Goal: Find specific page/section: Find specific page/section

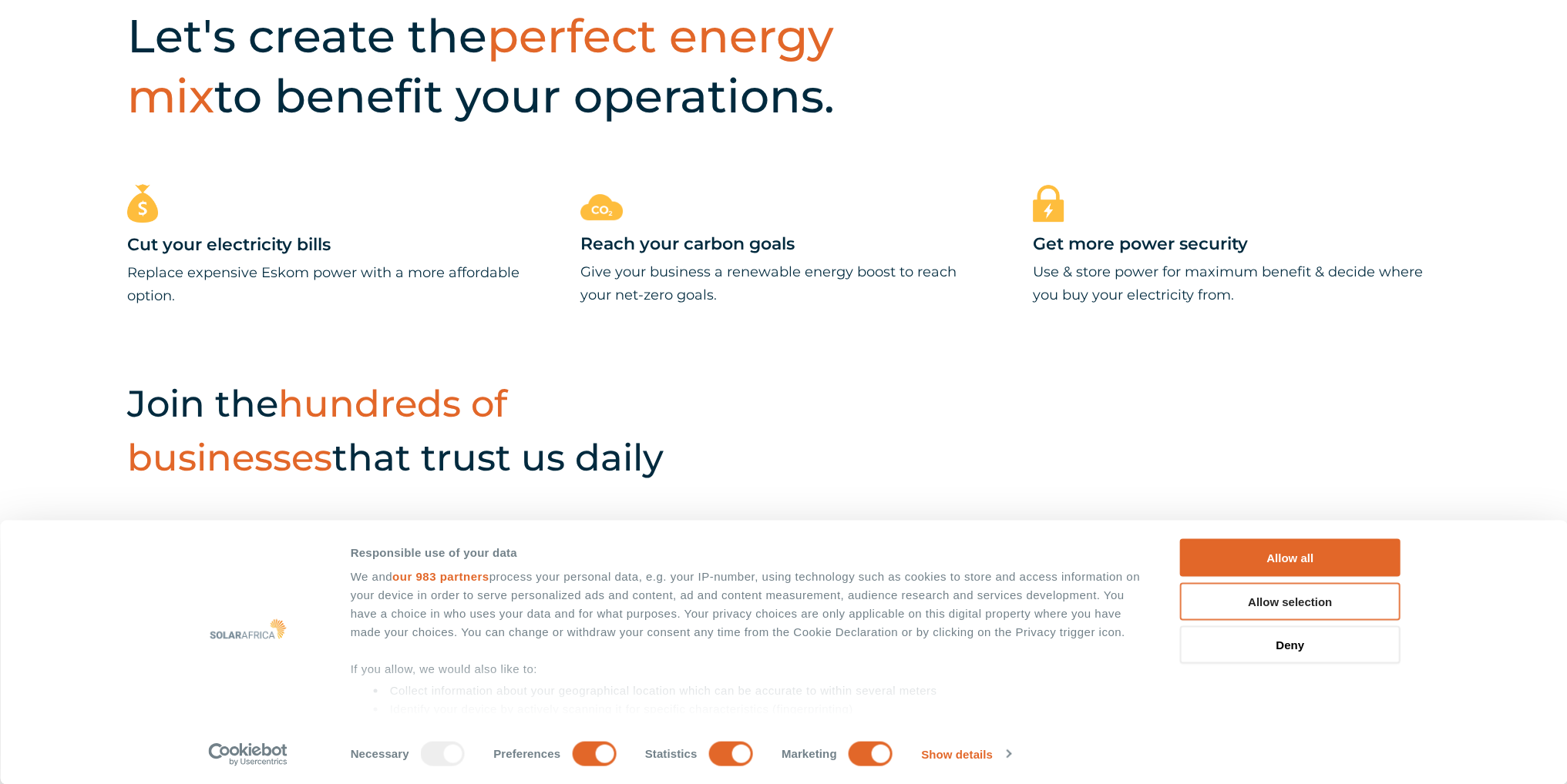
click at [1297, 593] on button "Allow selection" at bounding box center [1291, 601] width 221 height 37
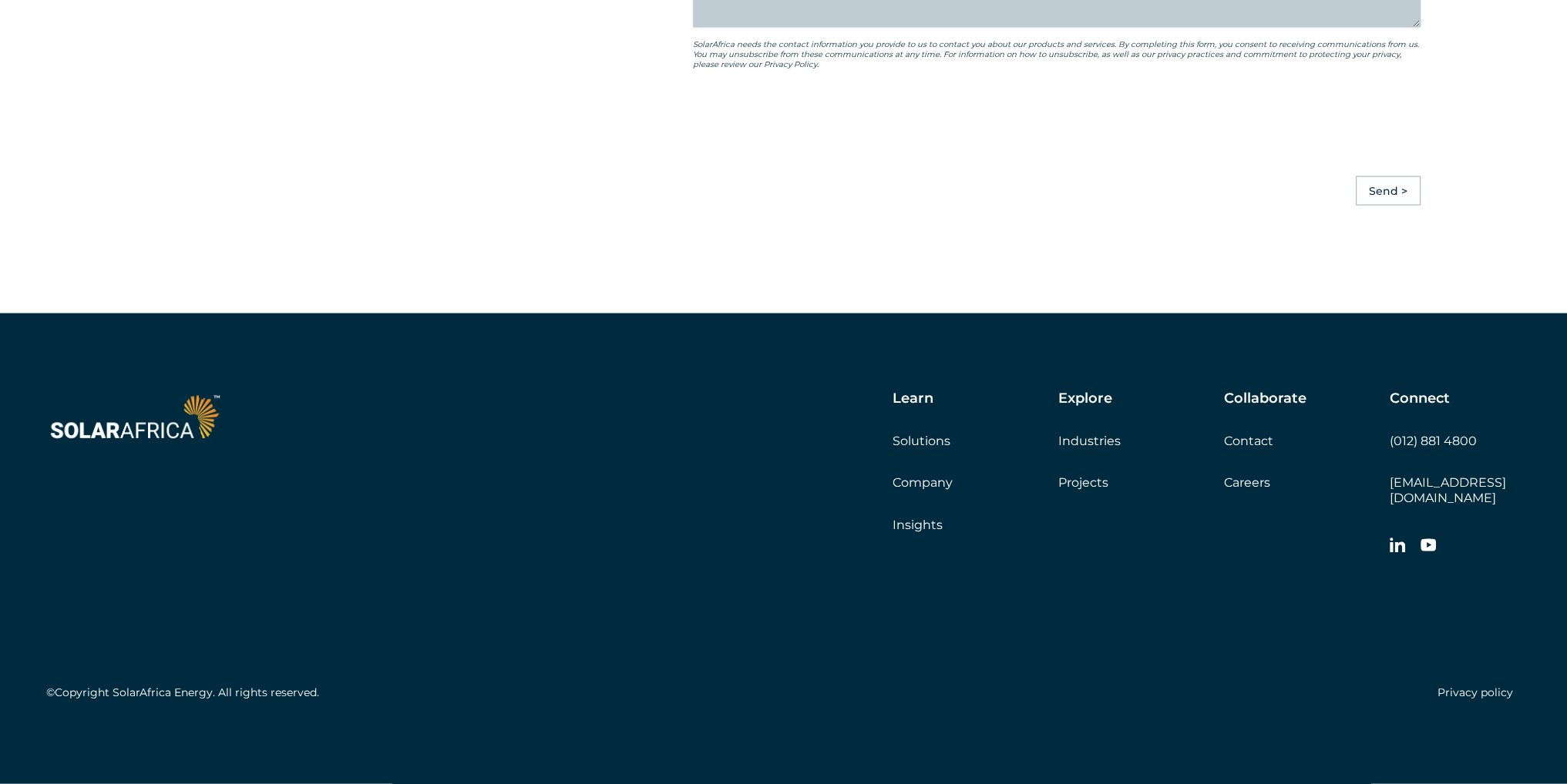
scroll to position [4293, 0]
click at [1240, 490] on link "Careers" at bounding box center [1247, 482] width 47 height 15
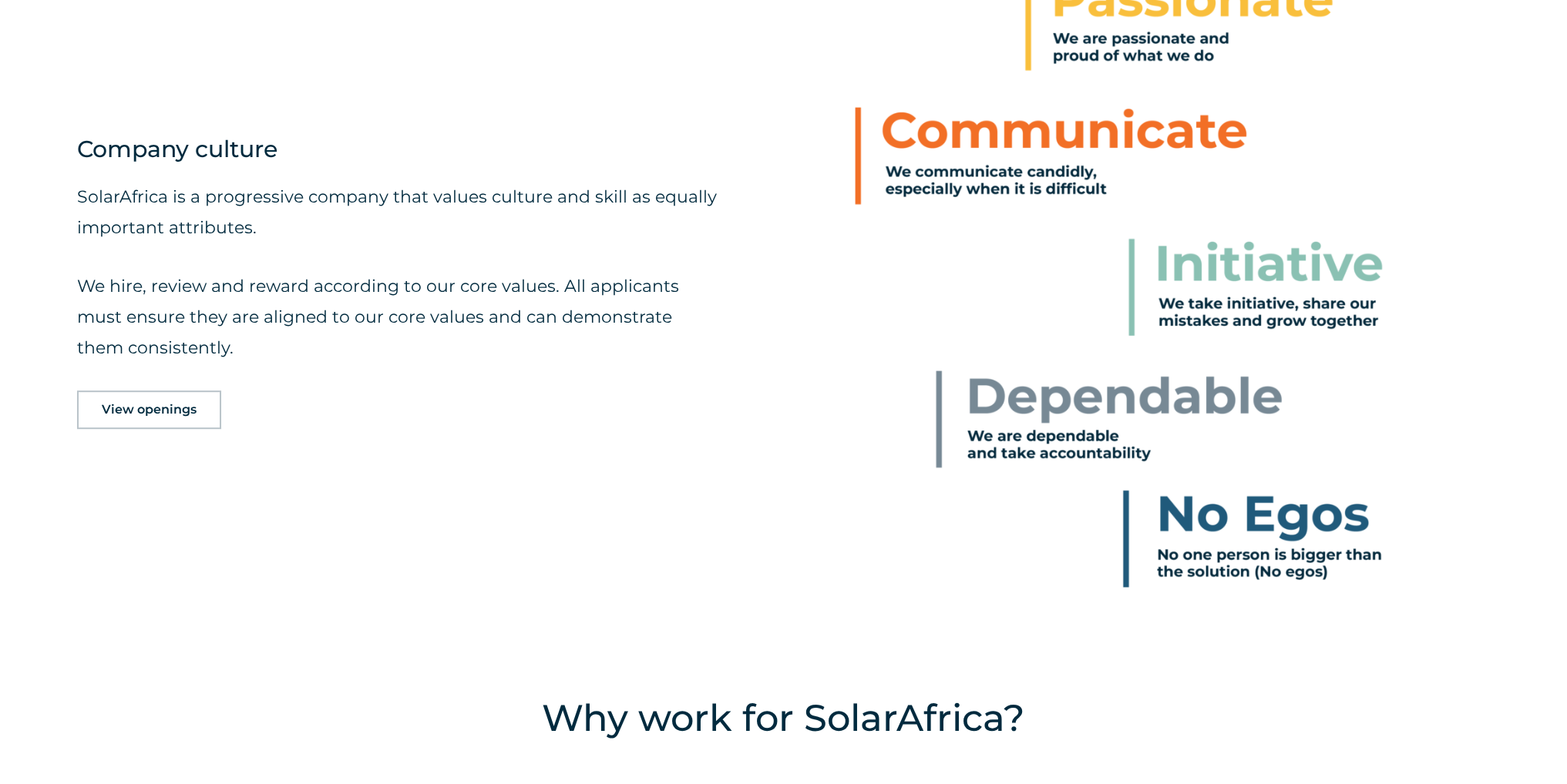
scroll to position [922, 0]
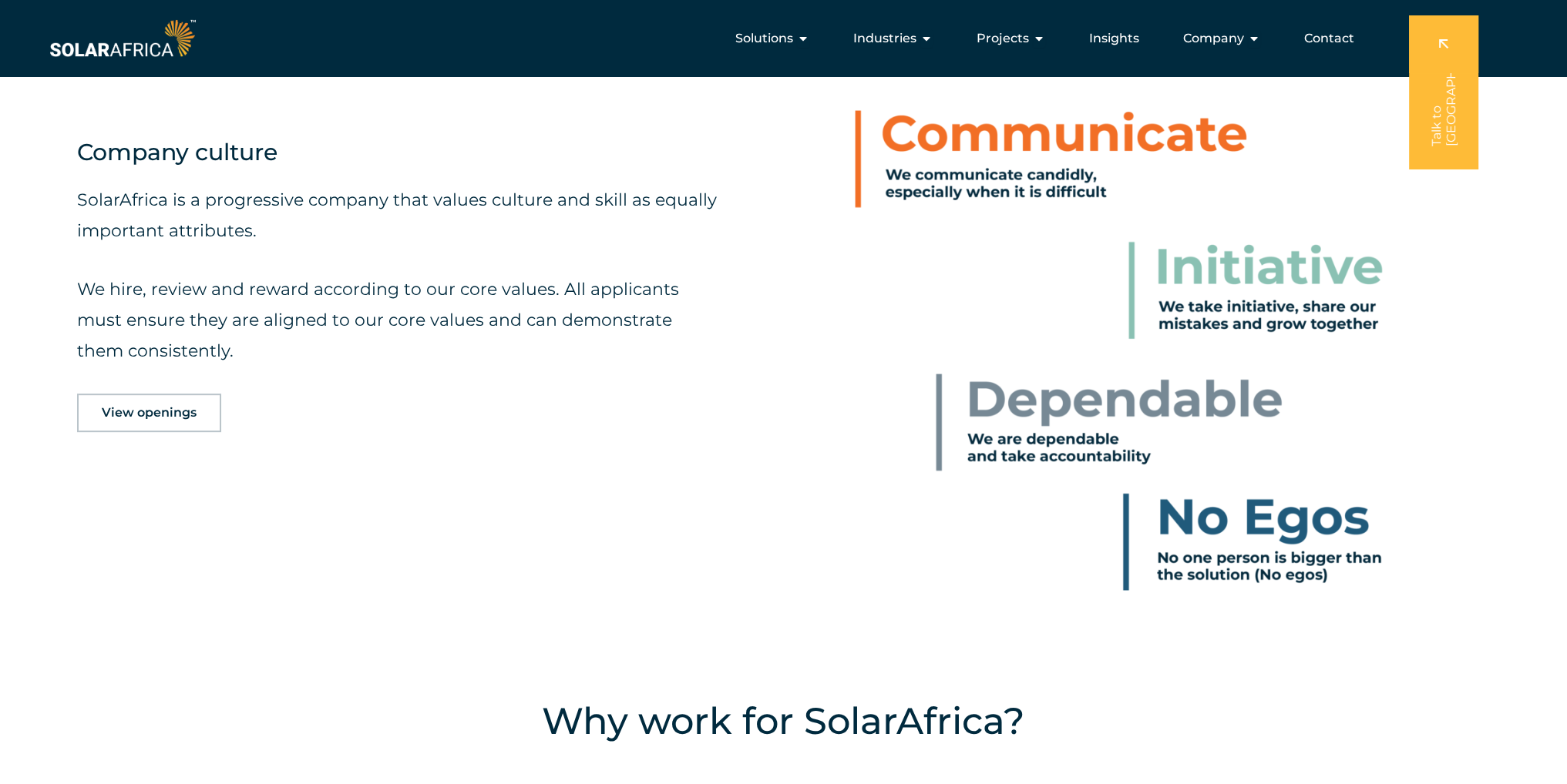
click at [131, 421] on link "View openings" at bounding box center [149, 413] width 144 height 38
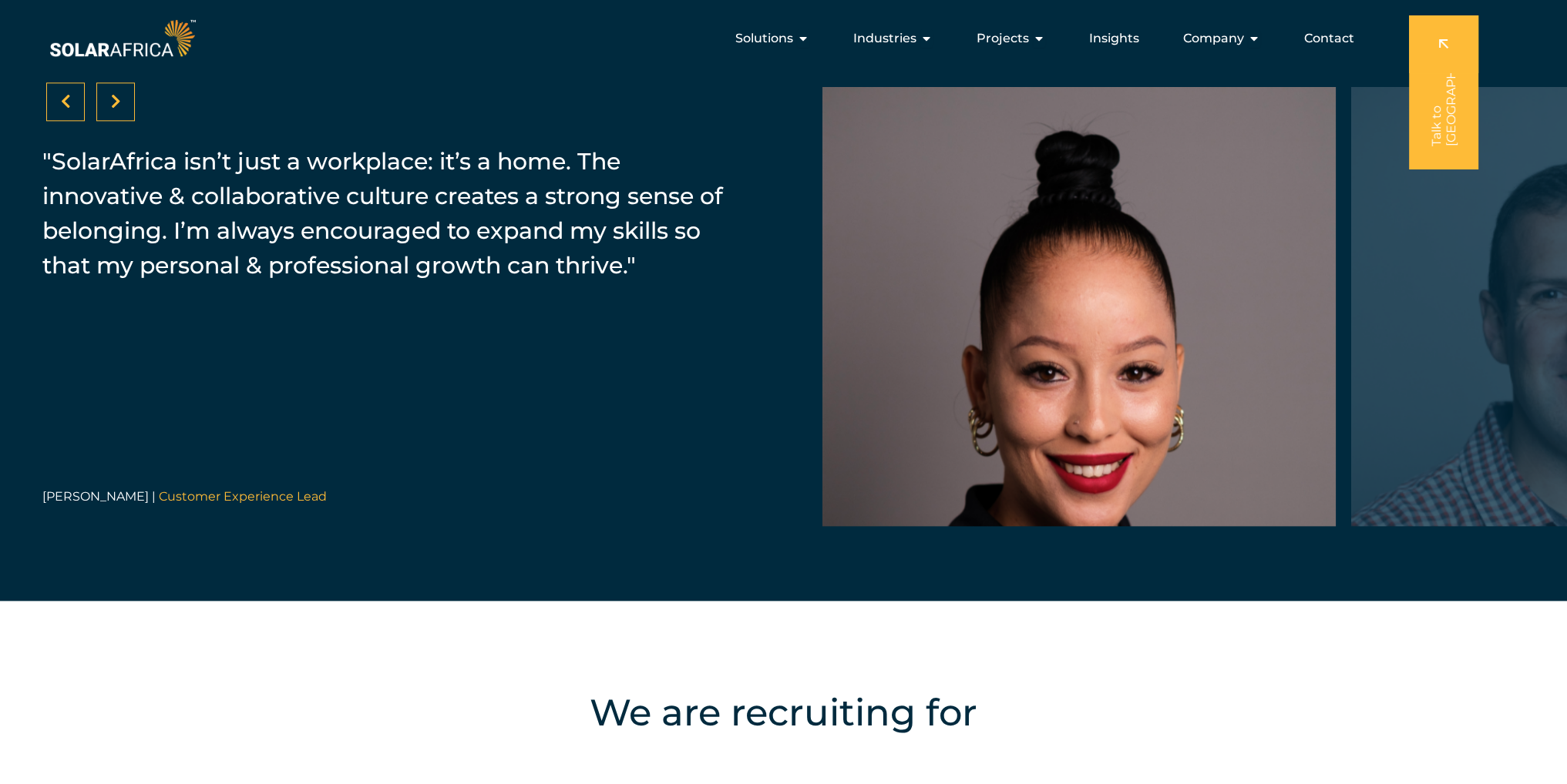
scroll to position [2480, 0]
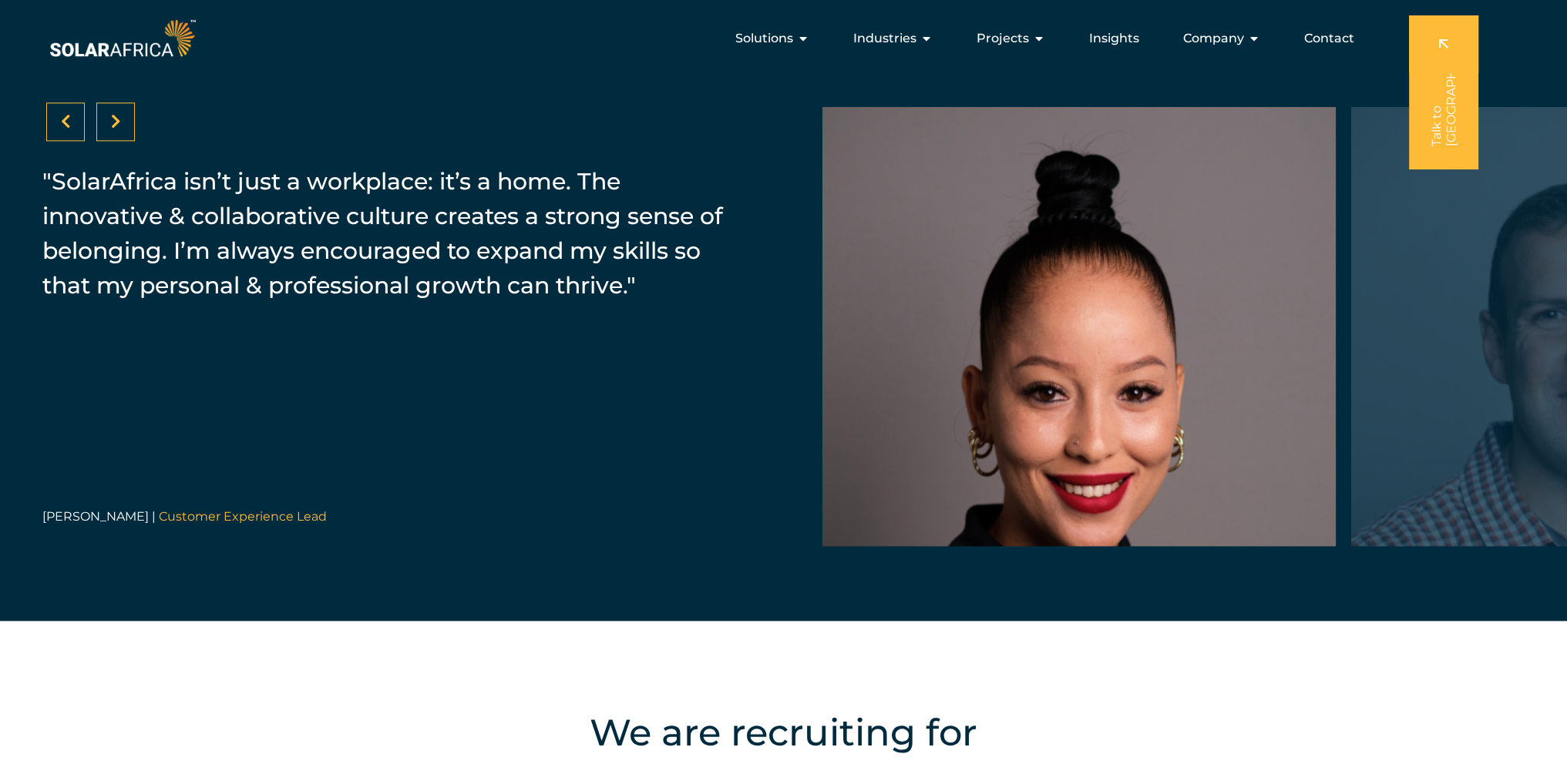
click at [130, 122] on div at bounding box center [116, 121] width 38 height 38
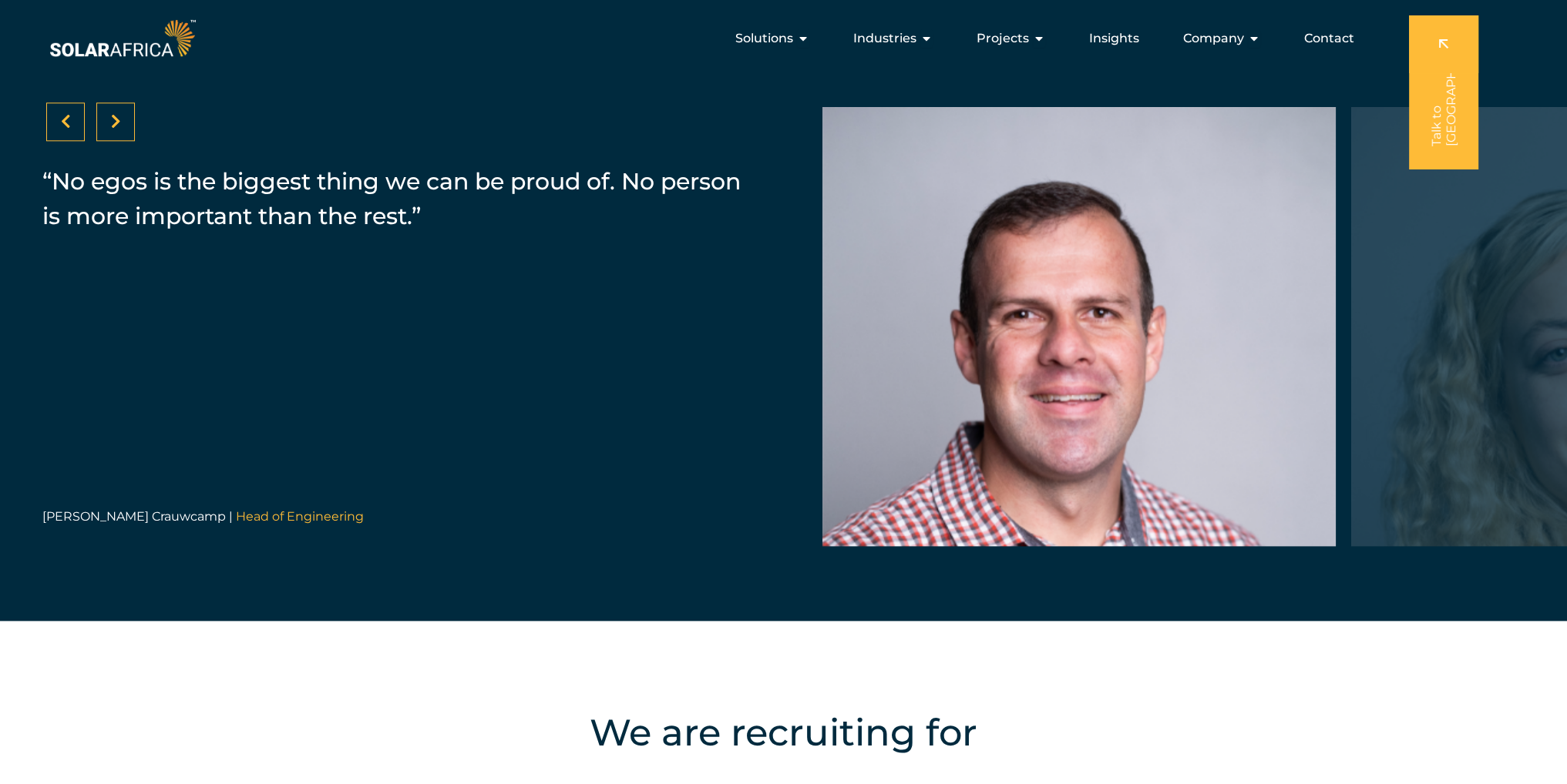
click at [130, 122] on div at bounding box center [116, 121] width 38 height 38
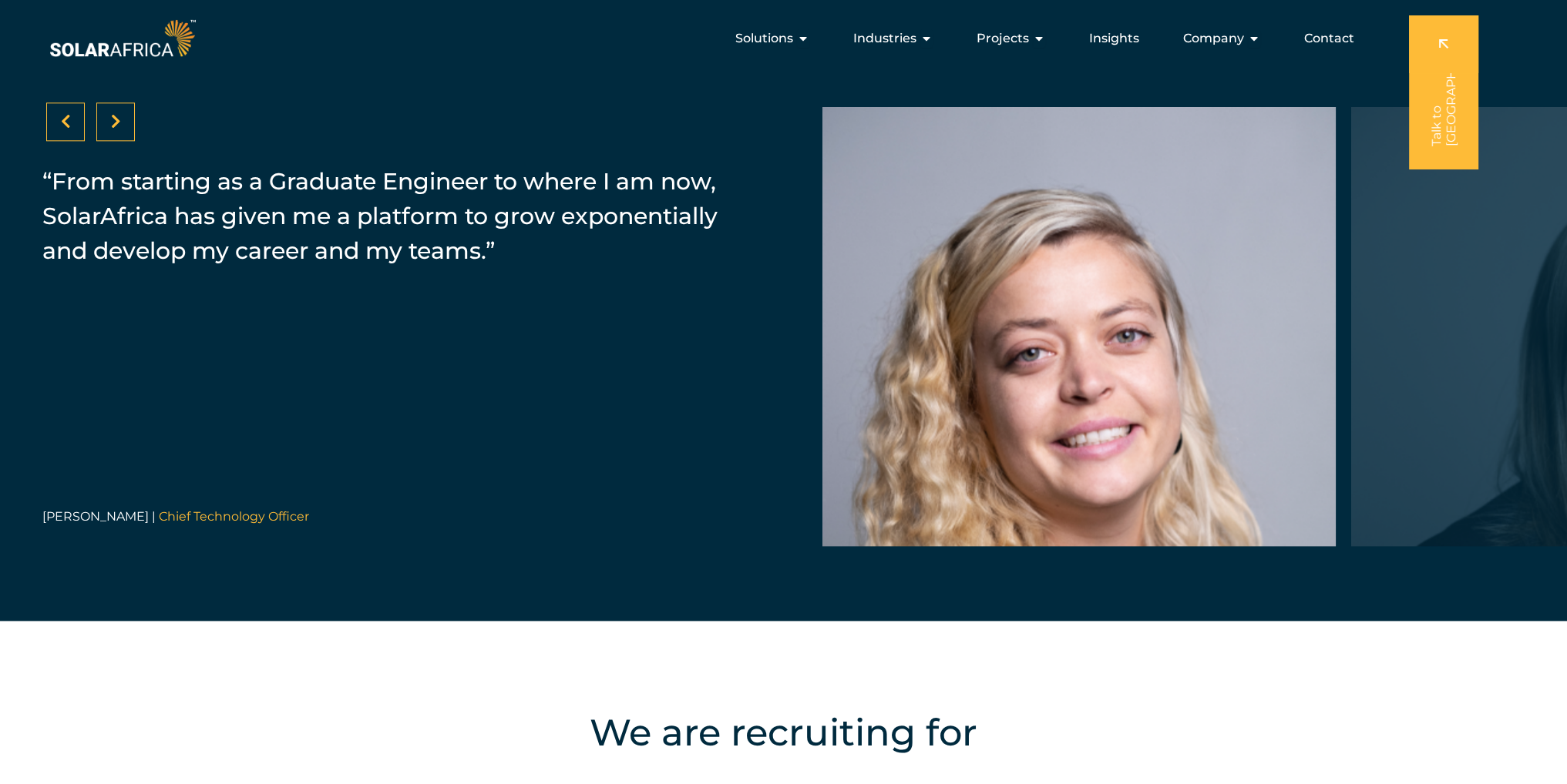
click at [127, 124] on div at bounding box center [116, 121] width 38 height 38
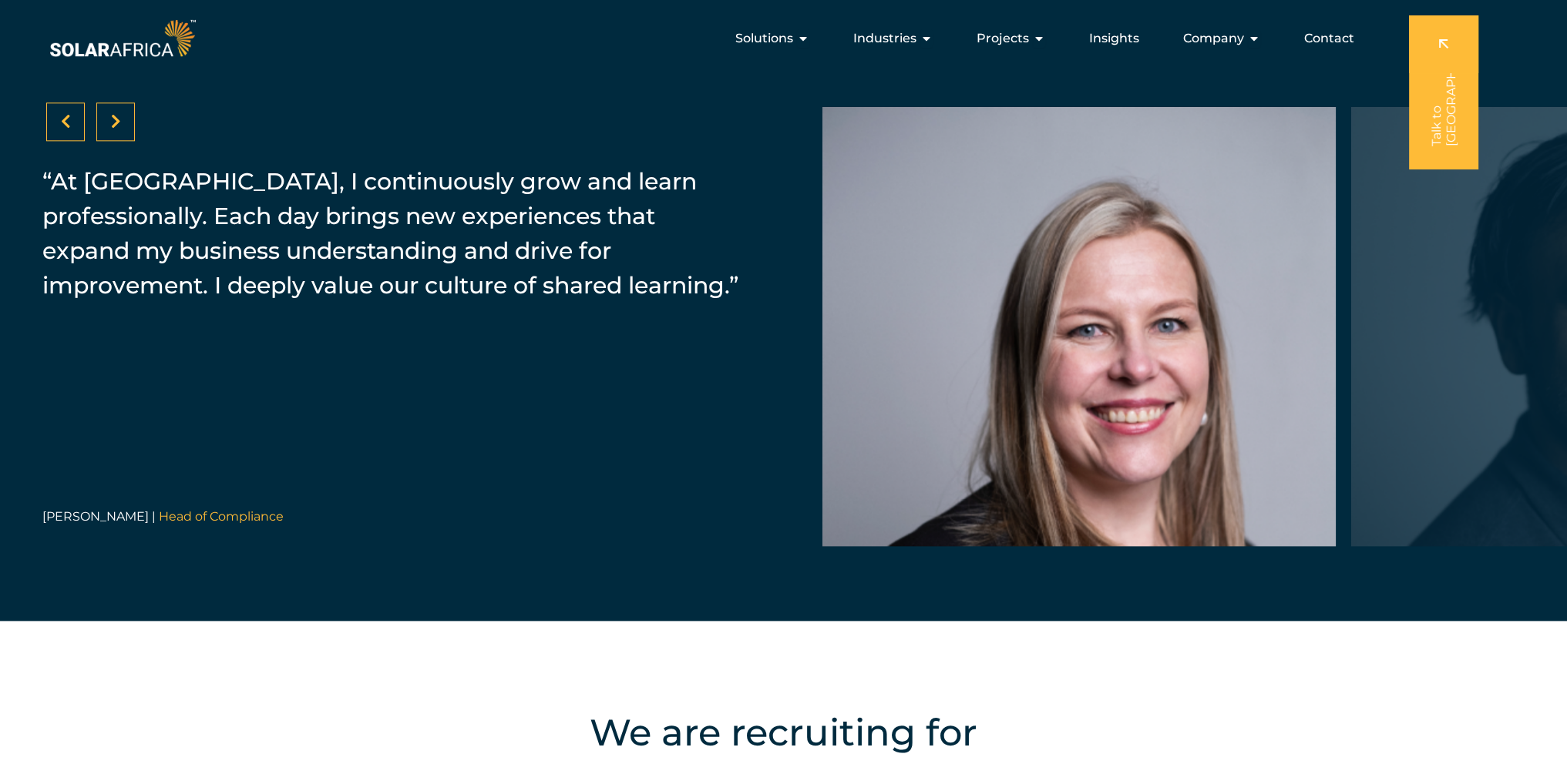
click at [119, 127] on icon at bounding box center [116, 121] width 10 height 15
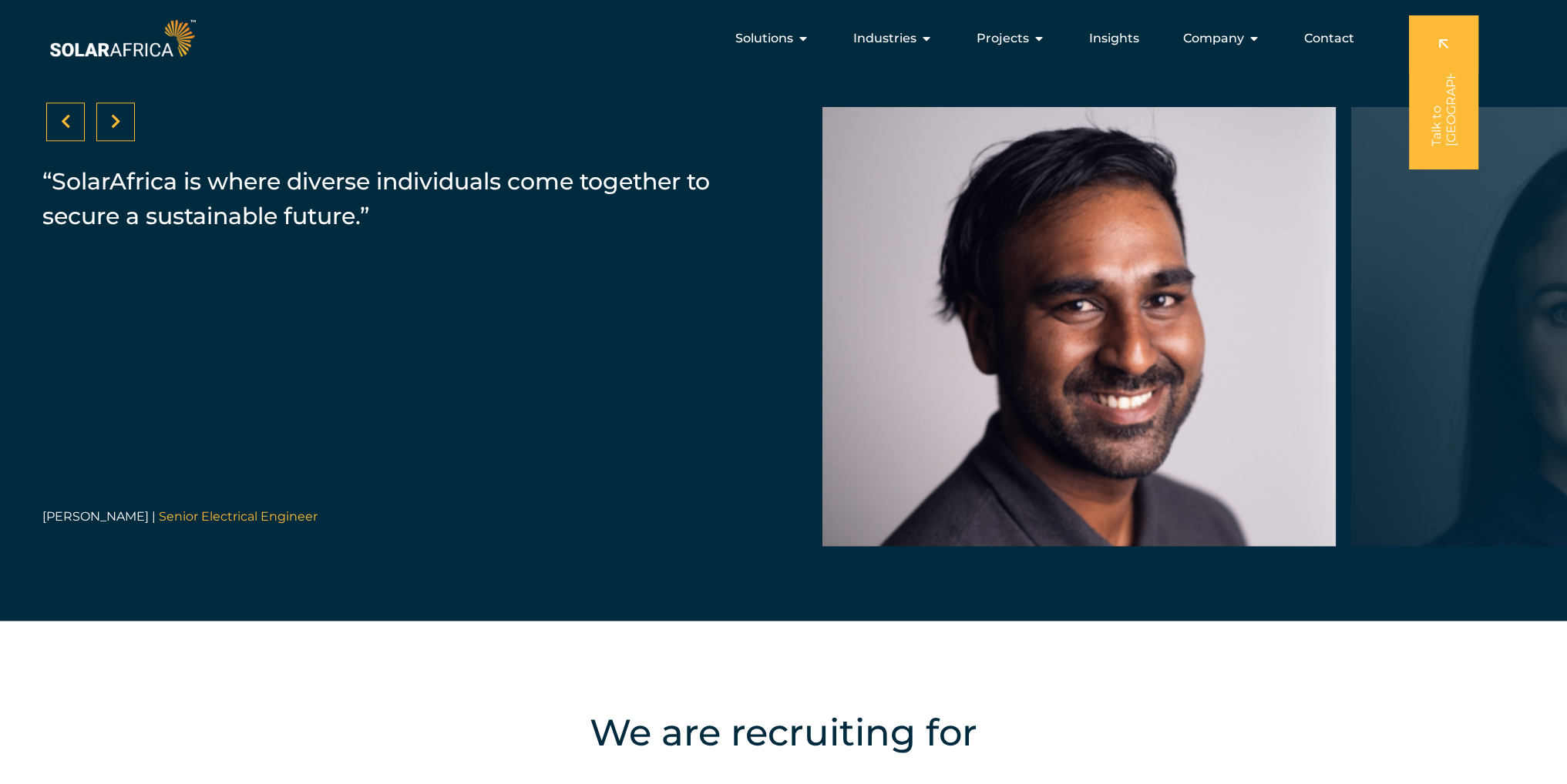
click at [119, 127] on icon at bounding box center [116, 121] width 10 height 15
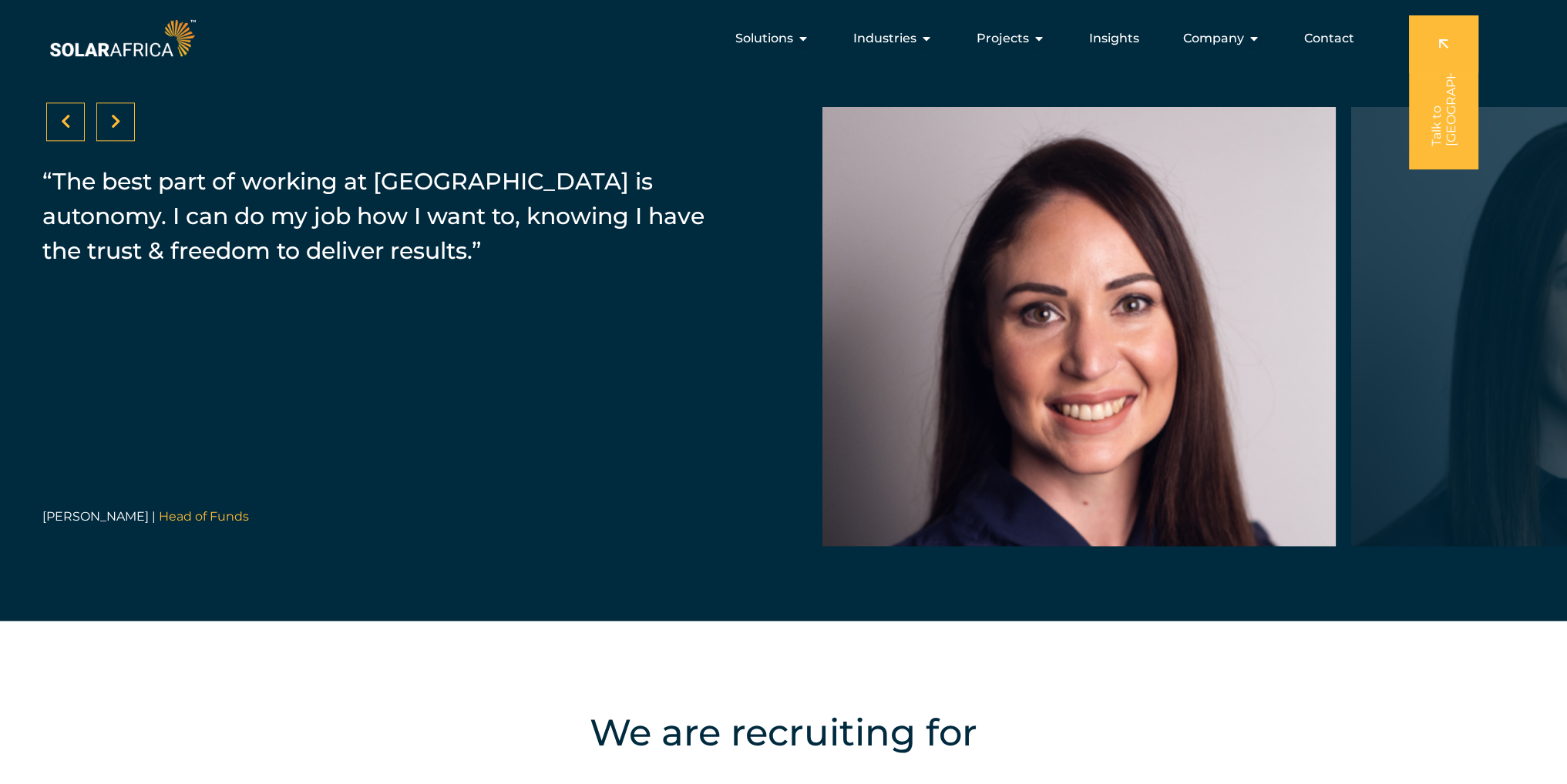
click at [119, 127] on icon at bounding box center [116, 121] width 10 height 15
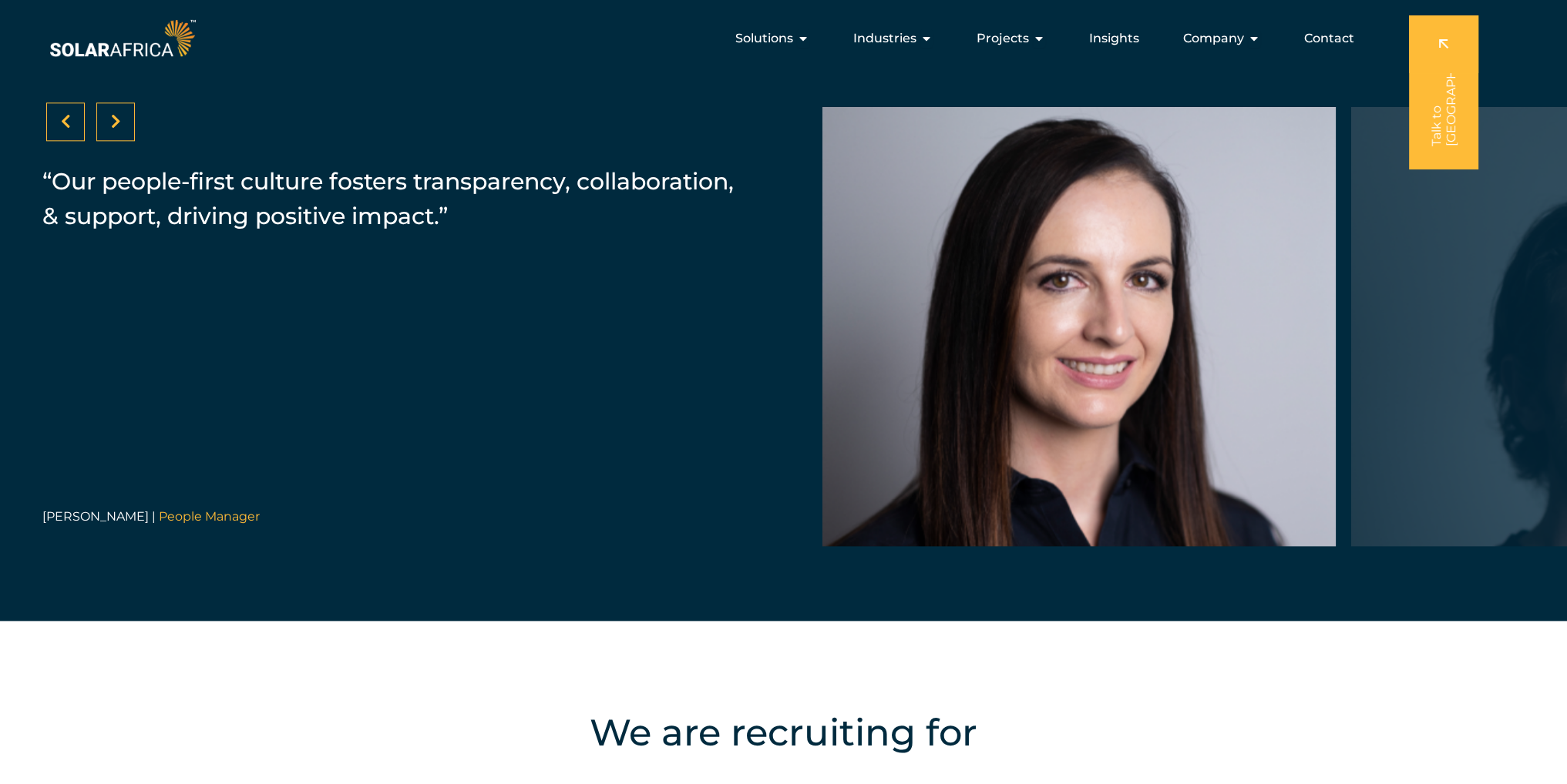
click at [119, 127] on icon at bounding box center [116, 121] width 10 height 15
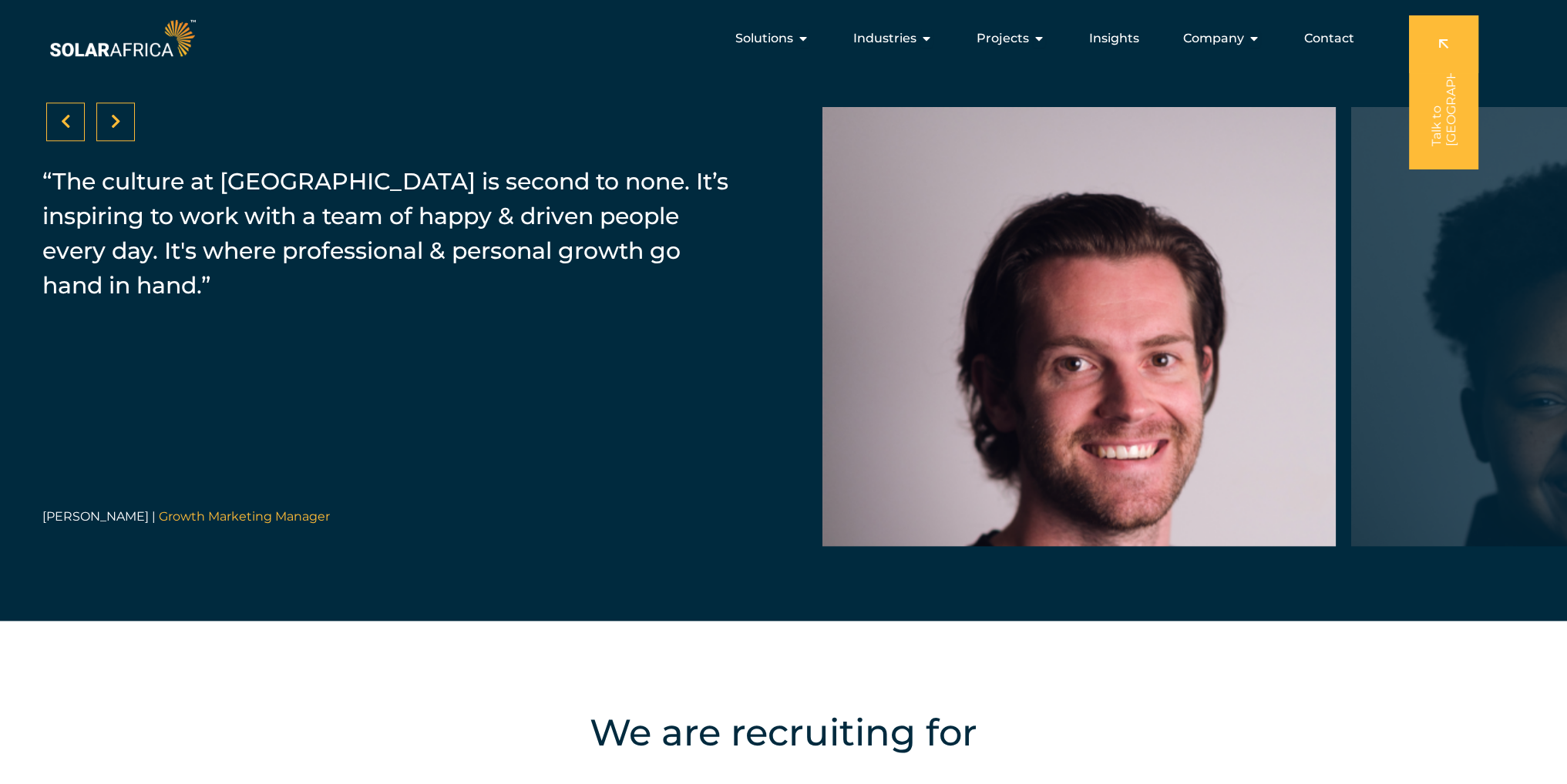
click at [119, 127] on icon at bounding box center [116, 121] width 10 height 15
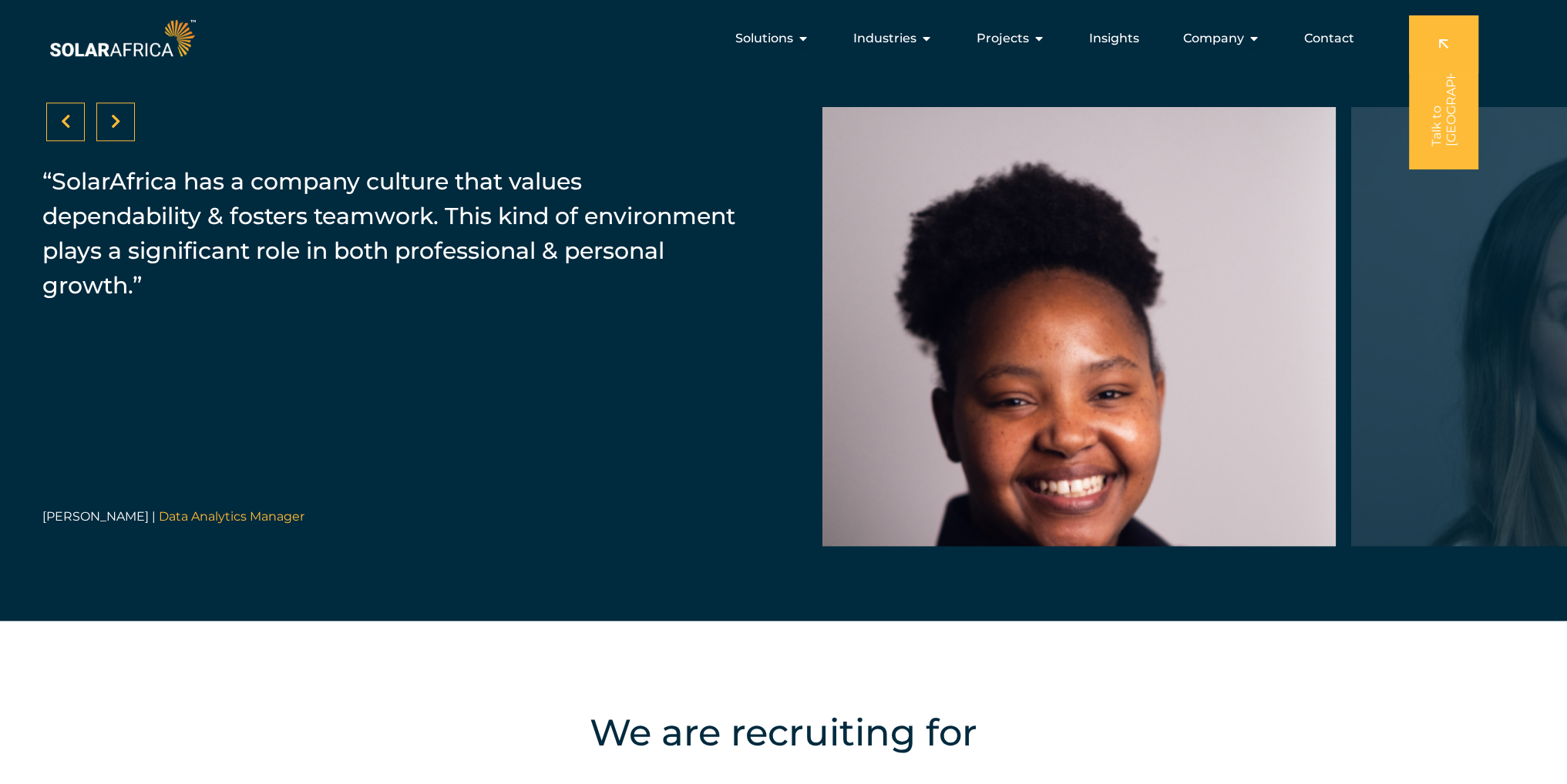
click at [119, 127] on icon at bounding box center [116, 121] width 10 height 15
